Goal: Check status: Check status

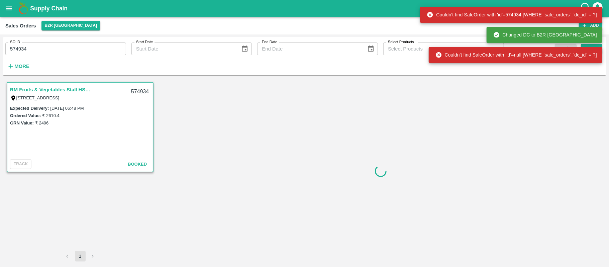
click at [79, 46] on input "574934" at bounding box center [65, 48] width 121 height 13
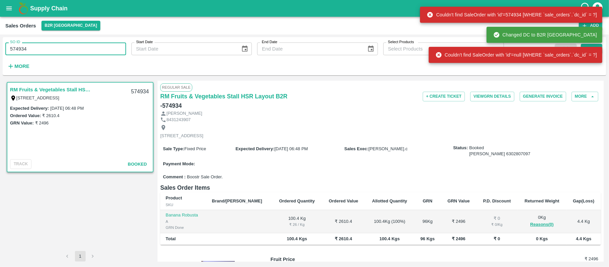
click at [79, 46] on input "574934" at bounding box center [65, 48] width 121 height 13
paste input "text"
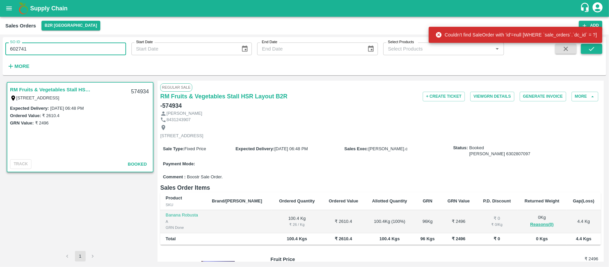
click at [597, 52] on button "submit" at bounding box center [591, 49] width 21 height 10
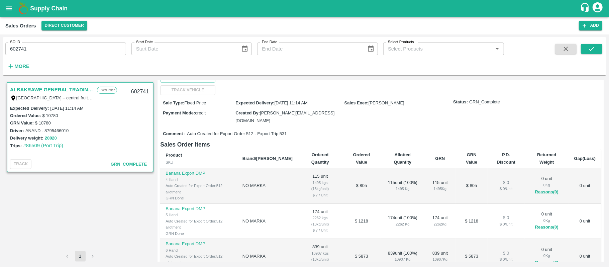
scroll to position [89, 0]
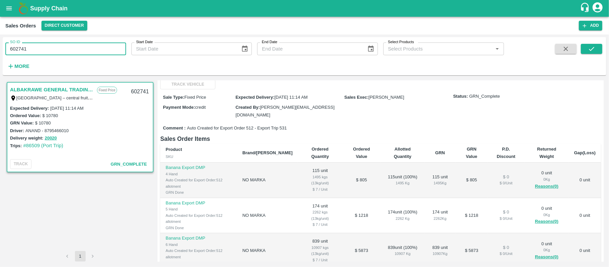
click at [27, 55] on input "602741" at bounding box center [65, 48] width 121 height 13
paste input "text"
type input "602743"
click at [589, 46] on icon "submit" at bounding box center [591, 48] width 7 height 7
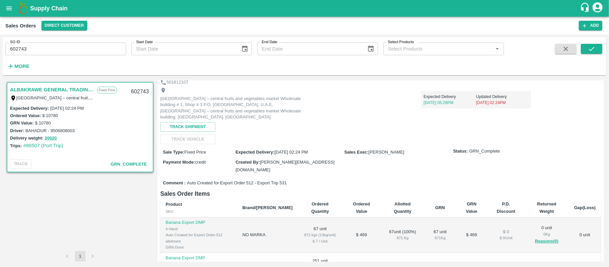
scroll to position [44, 0]
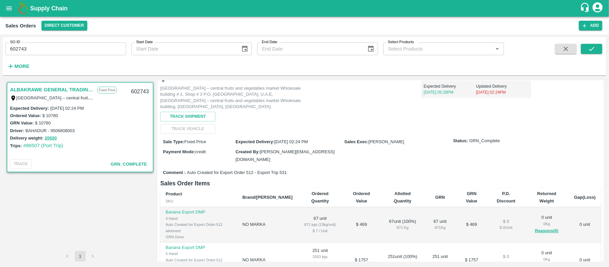
click at [95, 48] on input "602743" at bounding box center [65, 48] width 121 height 13
paste input "text"
type input "602754"
click at [599, 53] on button "submit" at bounding box center [591, 49] width 21 height 10
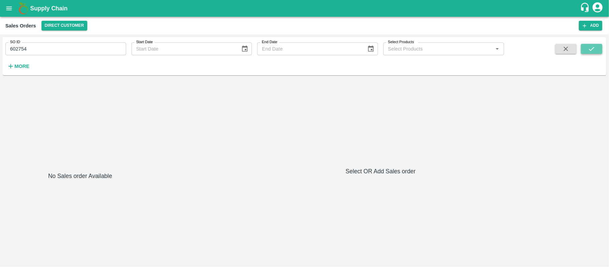
click at [594, 50] on icon "submit" at bounding box center [591, 48] width 7 height 7
